Goal: Information Seeking & Learning: Learn about a topic

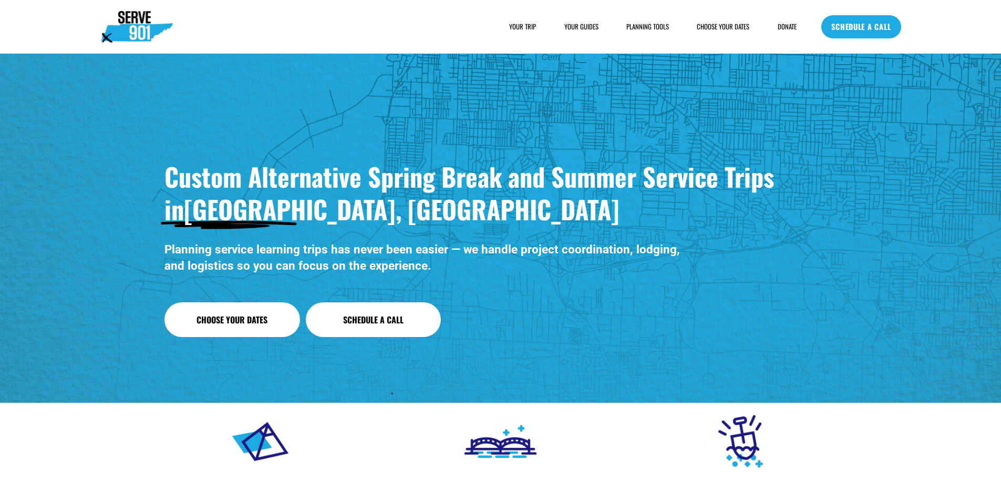
click at [0, 0] on span "HOUSING" at bounding box center [0, 0] width 0 height 0
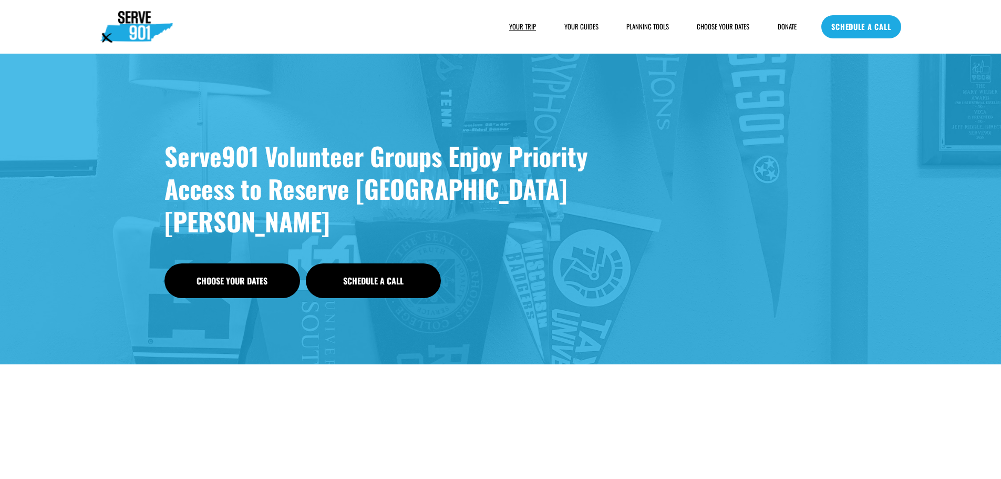
click at [0, 0] on span "FOOD" at bounding box center [0, 0] width 0 height 0
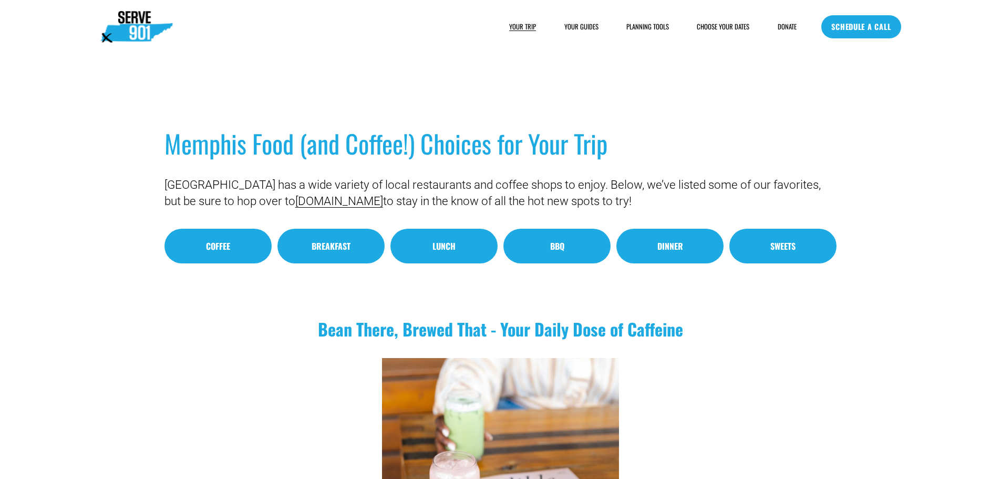
click at [574, 25] on link "YOUR GUIDES" at bounding box center [581, 27] width 34 height 11
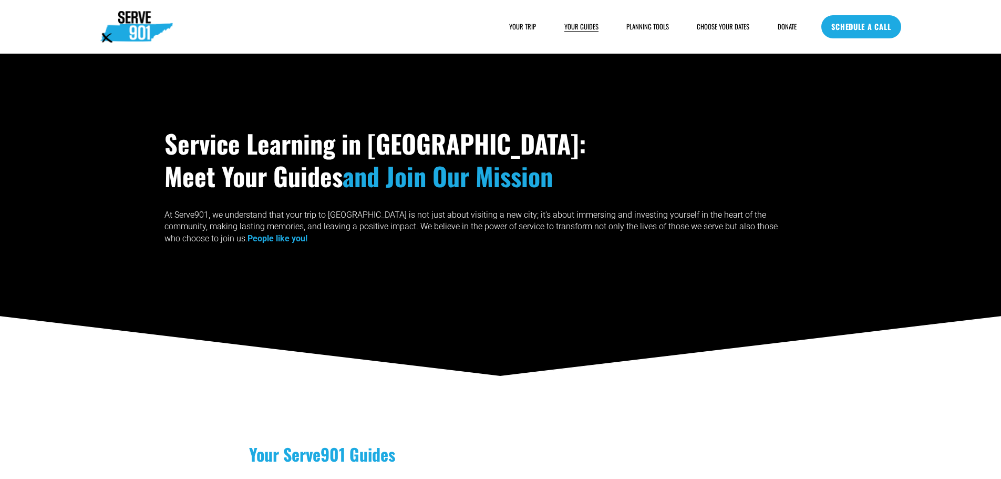
click at [0, 0] on div "SAMPLE SCHEDULE" at bounding box center [0, 0] width 0 height 0
click at [0, 0] on span "SAMPLE SCHEDULE" at bounding box center [0, 0] width 0 height 0
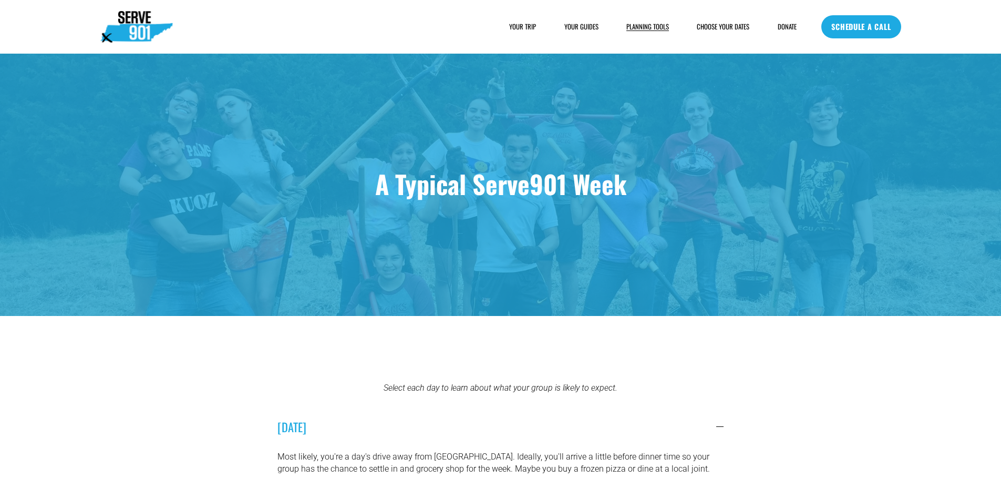
scroll to position [315, 0]
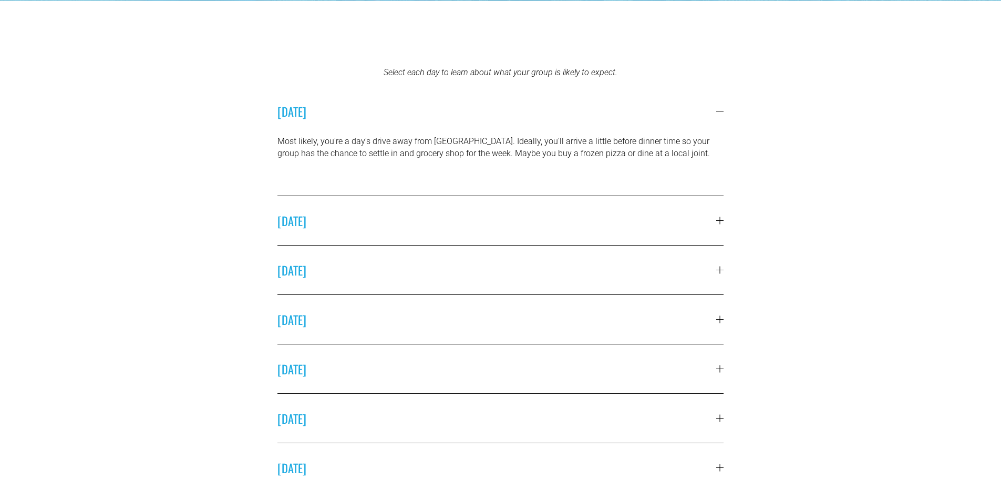
click at [347, 212] on span "SUNDAY" at bounding box center [497, 220] width 439 height 17
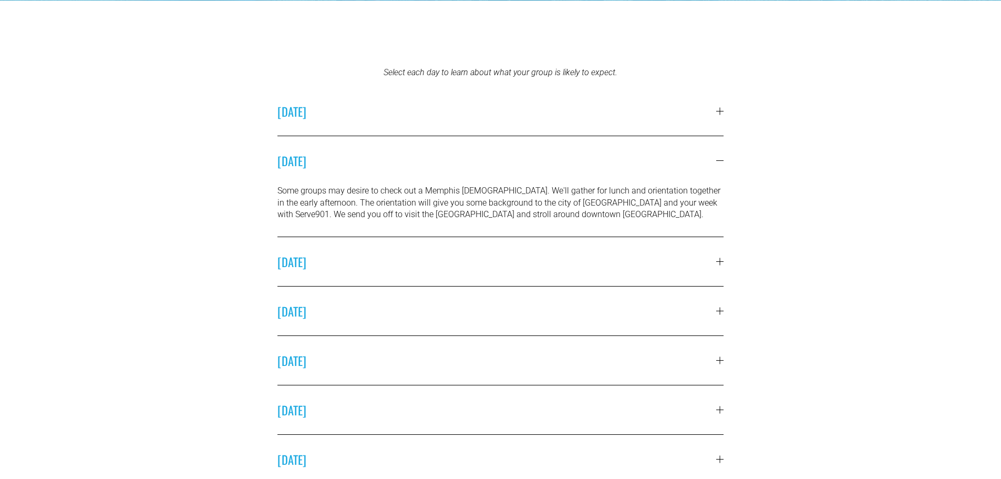
click at [410, 264] on span "MONDAY" at bounding box center [497, 261] width 439 height 17
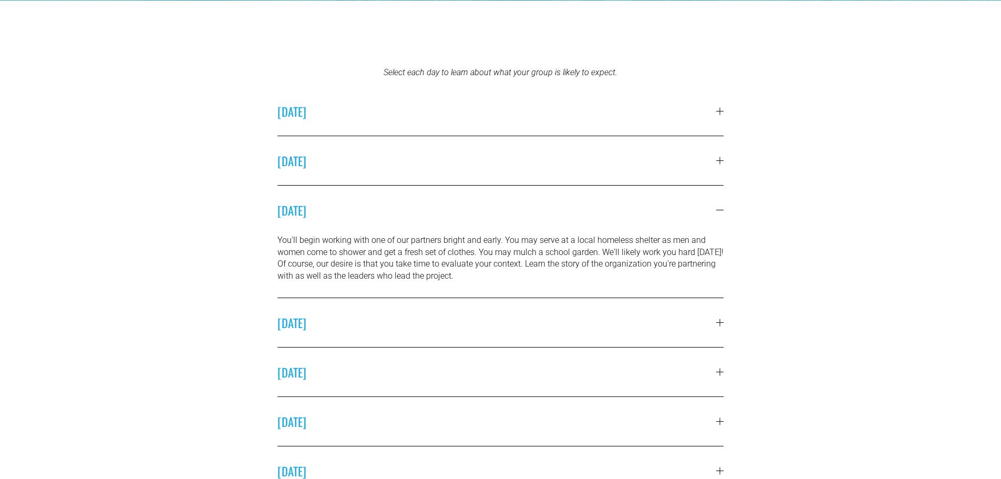
click at [424, 321] on span "TUESDAY" at bounding box center [497, 322] width 439 height 17
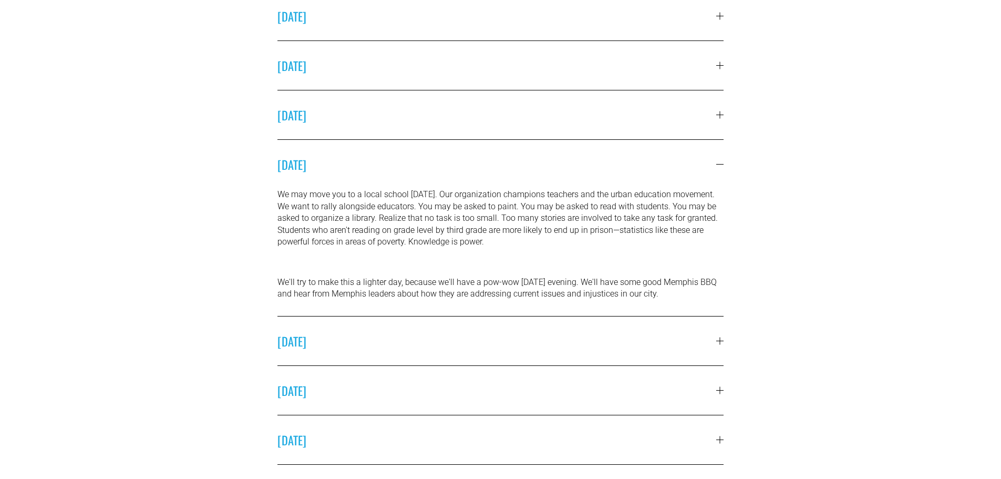
scroll to position [578, 0]
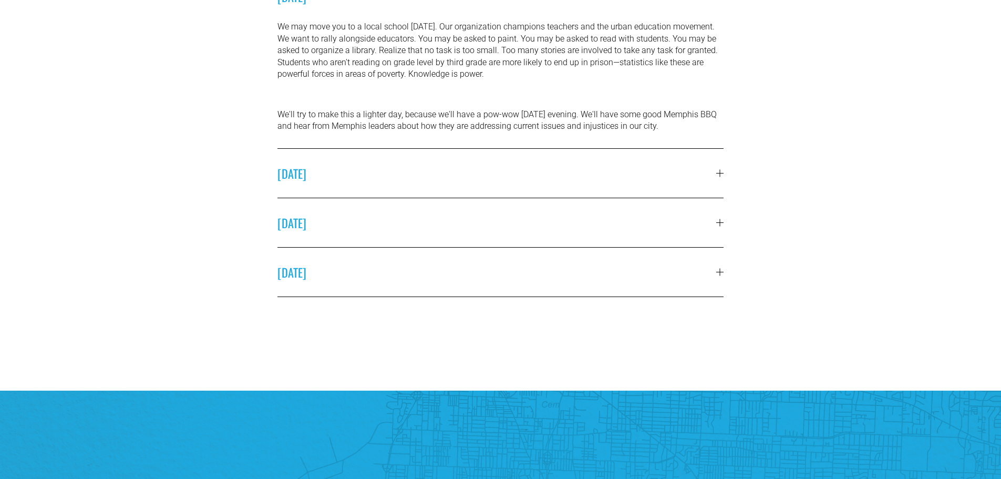
click at [394, 190] on button "WEDNESDAY" at bounding box center [501, 173] width 447 height 49
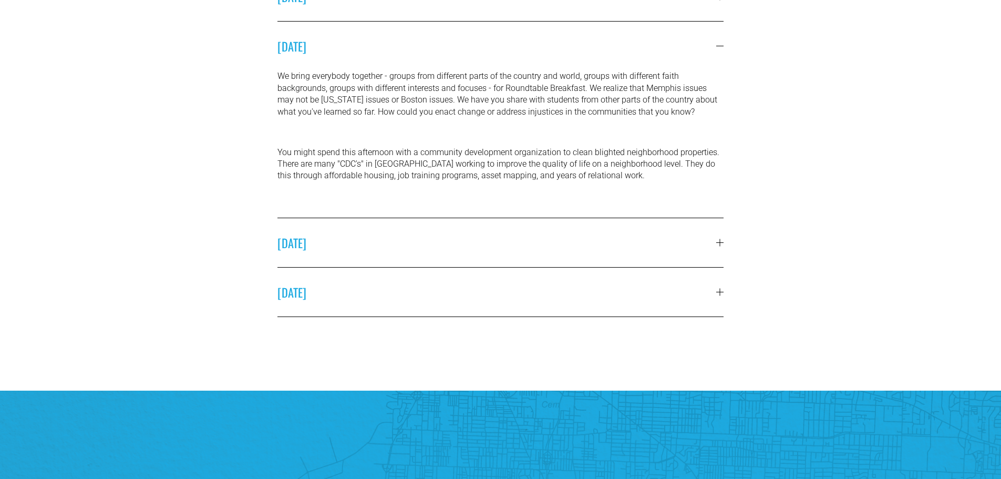
click at [361, 228] on button "THURSDAY" at bounding box center [501, 242] width 447 height 49
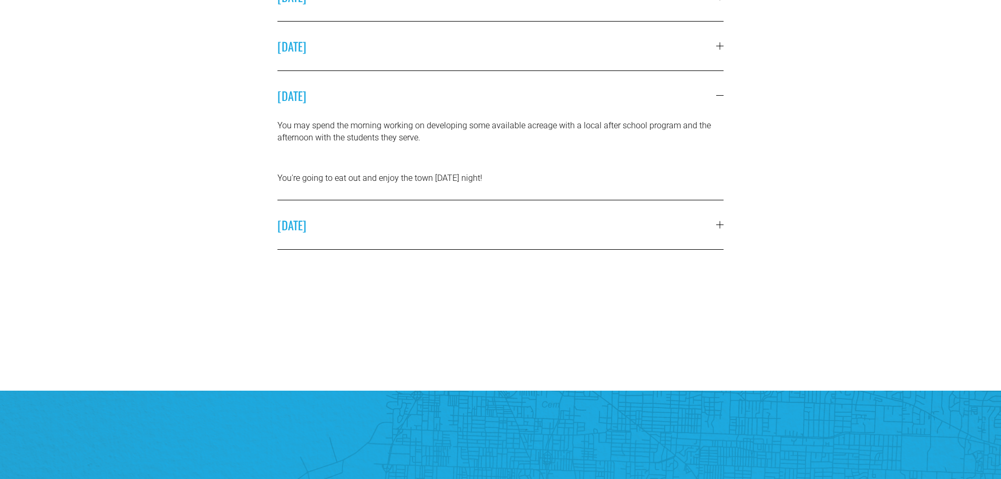
click at [360, 238] on button "FRIDAY" at bounding box center [501, 224] width 447 height 49
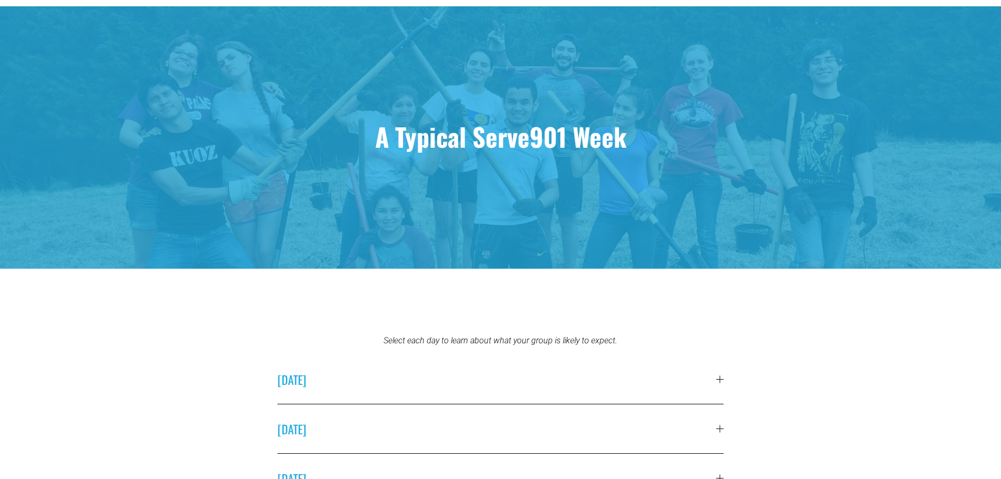
scroll to position [0, 0]
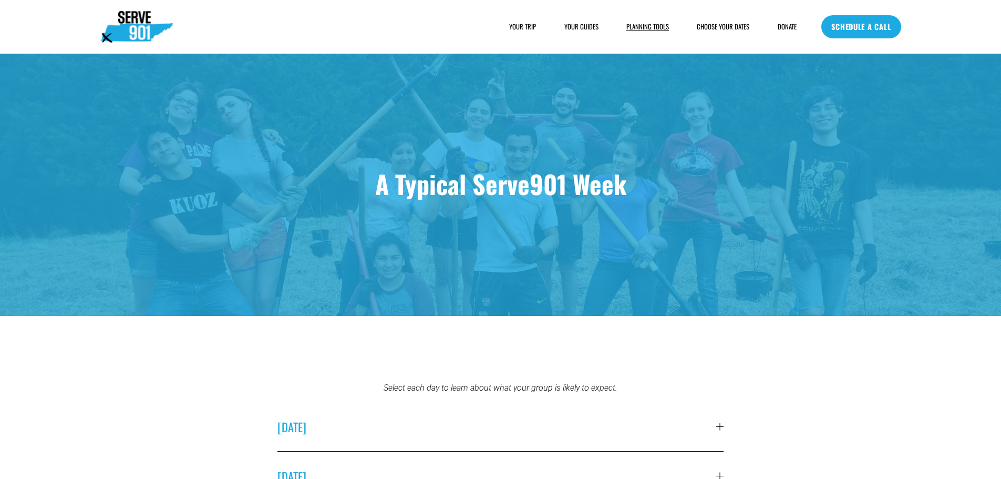
click at [707, 26] on link "CHOOSE YOUR DATES" at bounding box center [723, 27] width 53 height 11
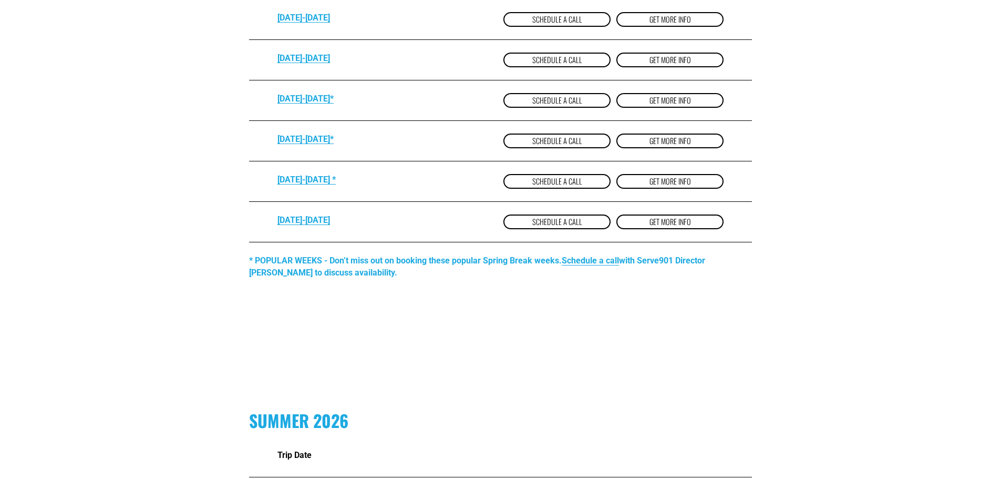
scroll to position [631, 0]
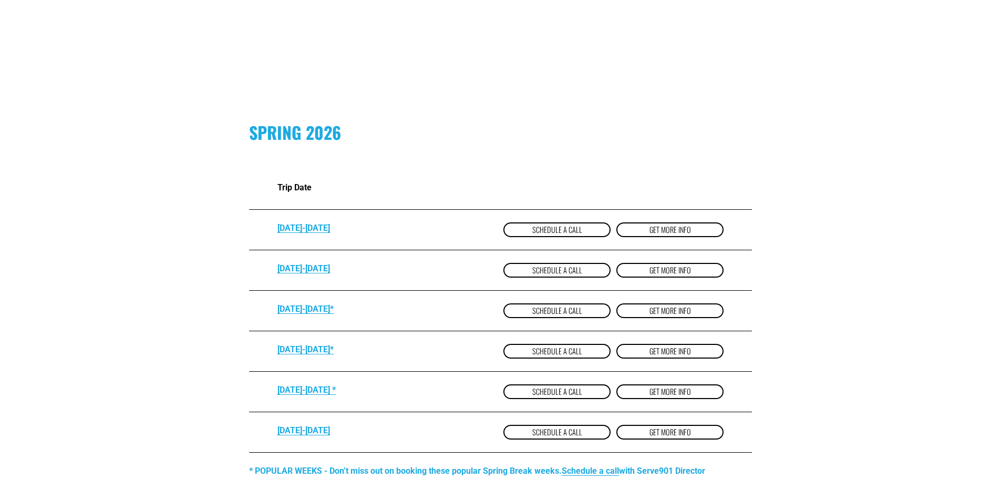
click at [561, 315] on link "Schedule a Call" at bounding box center [557, 310] width 107 height 15
click at [662, 353] on link "get more Info" at bounding box center [670, 351] width 107 height 15
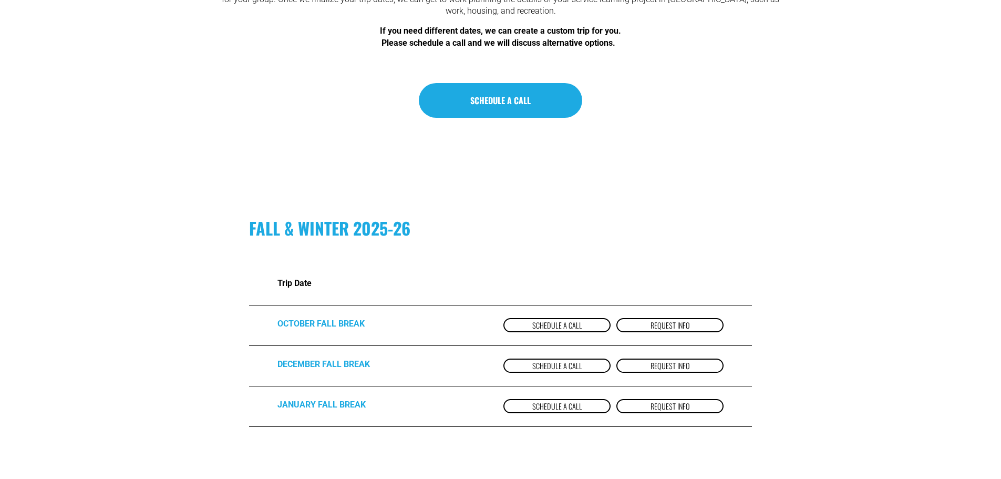
scroll to position [0, 0]
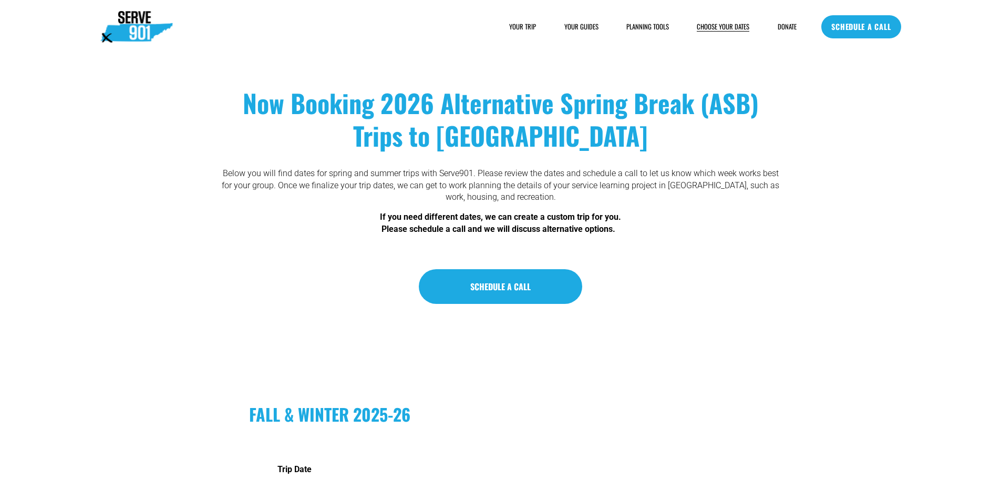
click at [0, 0] on span "FAQs" at bounding box center [0, 0] width 0 height 0
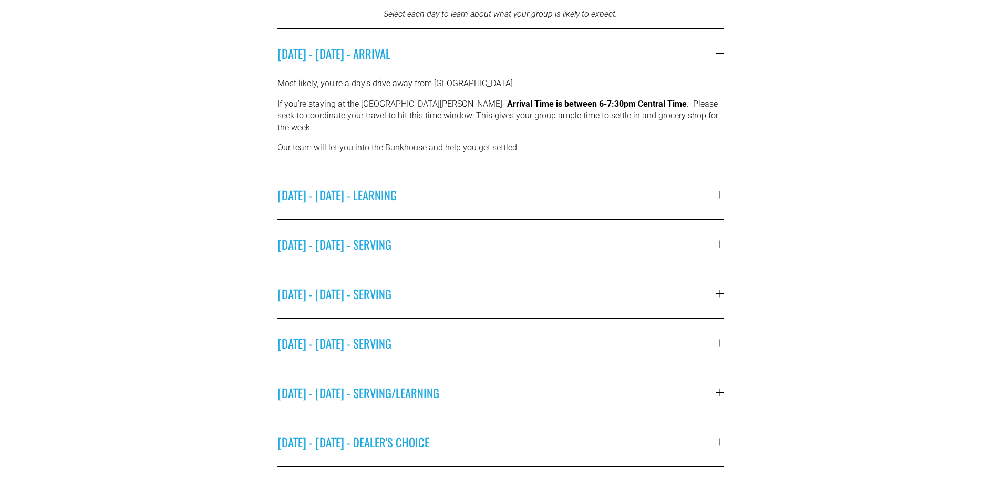
scroll to position [420, 0]
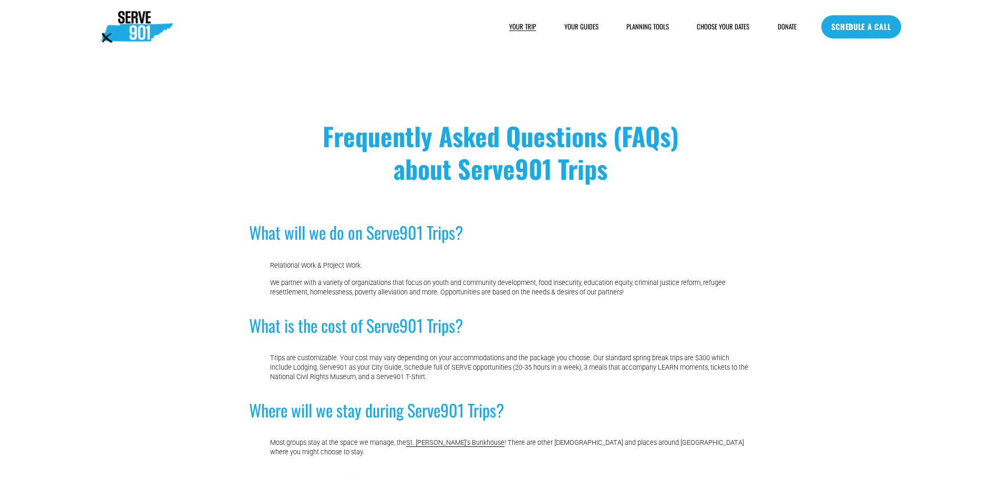
click at [848, 29] on link "SCHEDULE A CALL" at bounding box center [860, 26] width 79 height 23
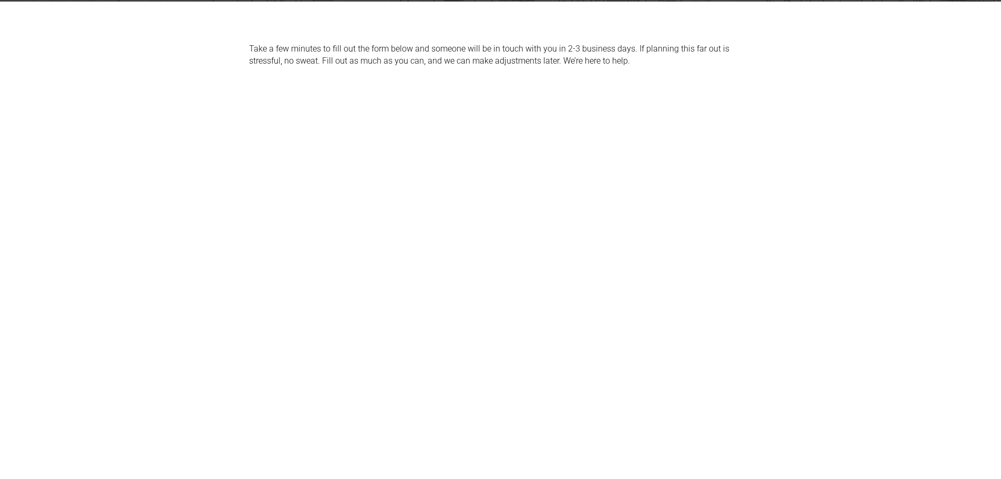
scroll to position [315, 0]
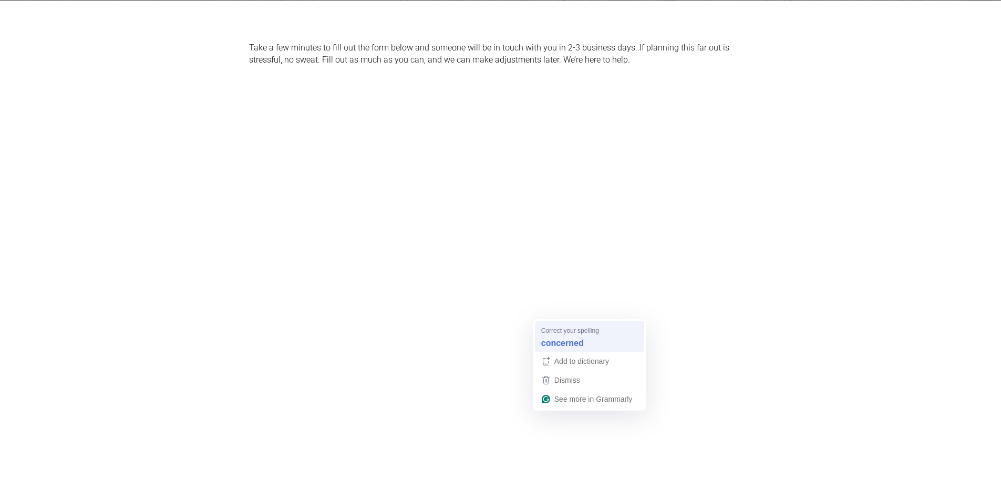
click at [573, 341] on strong "concerned" at bounding box center [562, 343] width 43 height 12
click at [569, 333] on span "Correct your spelling" at bounding box center [570, 330] width 58 height 10
click at [561, 344] on strong "concerned" at bounding box center [562, 343] width 43 height 12
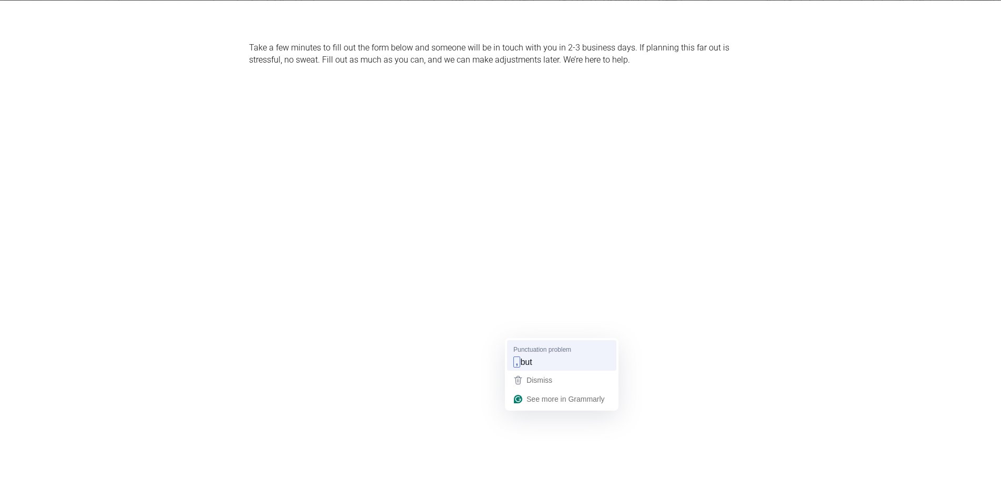
click at [554, 358] on div ", but" at bounding box center [561, 362] width 101 height 17
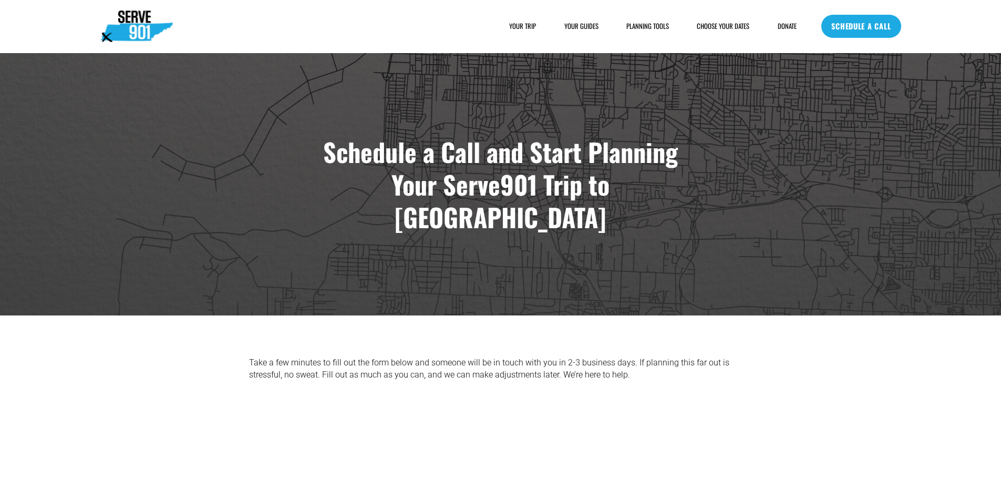
scroll to position [0, 0]
click at [589, 26] on link "YOUR GUIDES" at bounding box center [581, 27] width 34 height 11
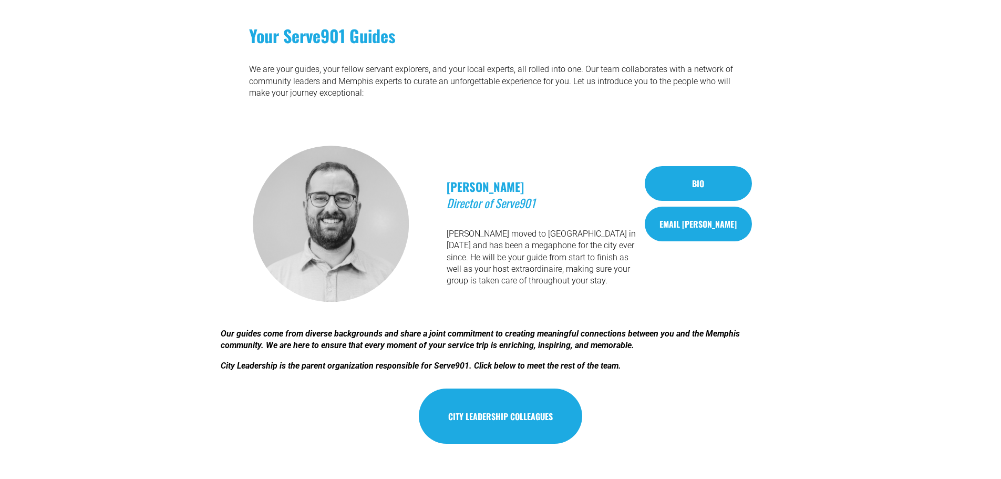
scroll to position [683, 0]
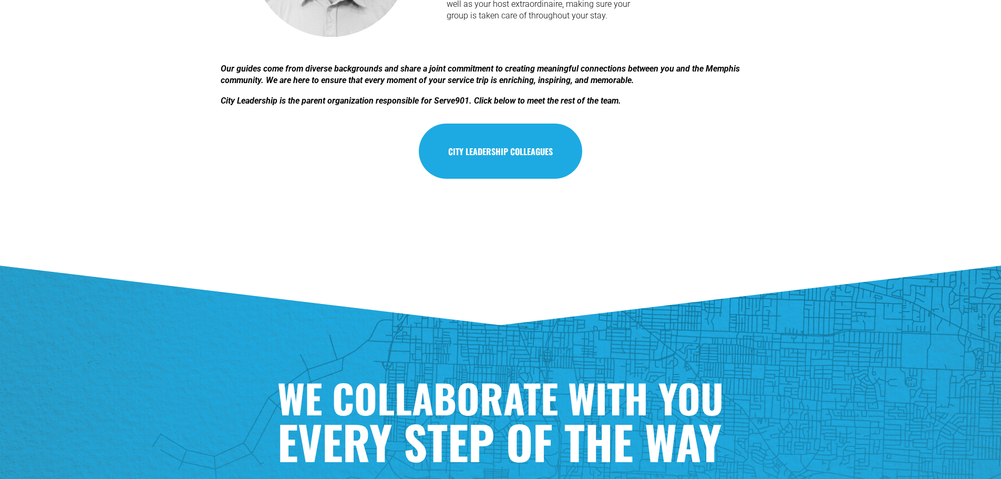
click at [478, 145] on link "City Leadership colleagues" at bounding box center [501, 151] width 164 height 55
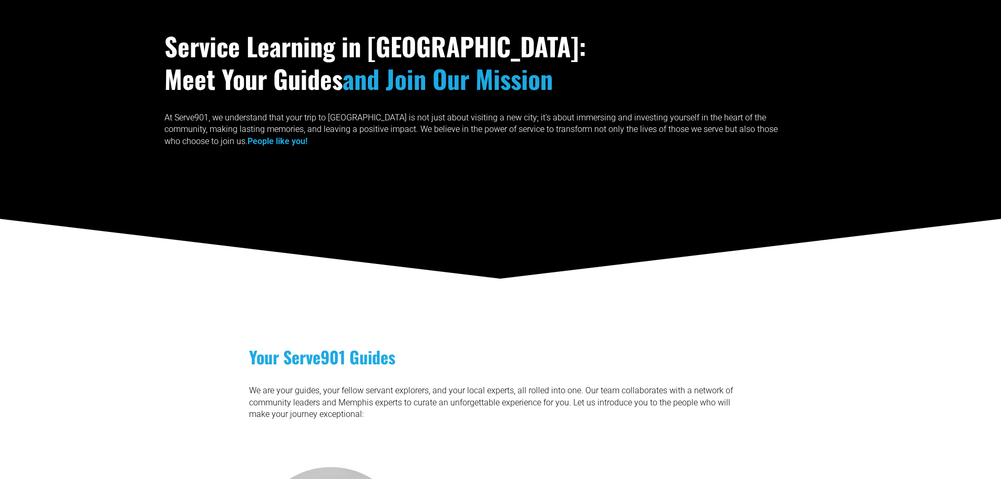
scroll to position [53, 0]
